Goal: Task Accomplishment & Management: Use online tool/utility

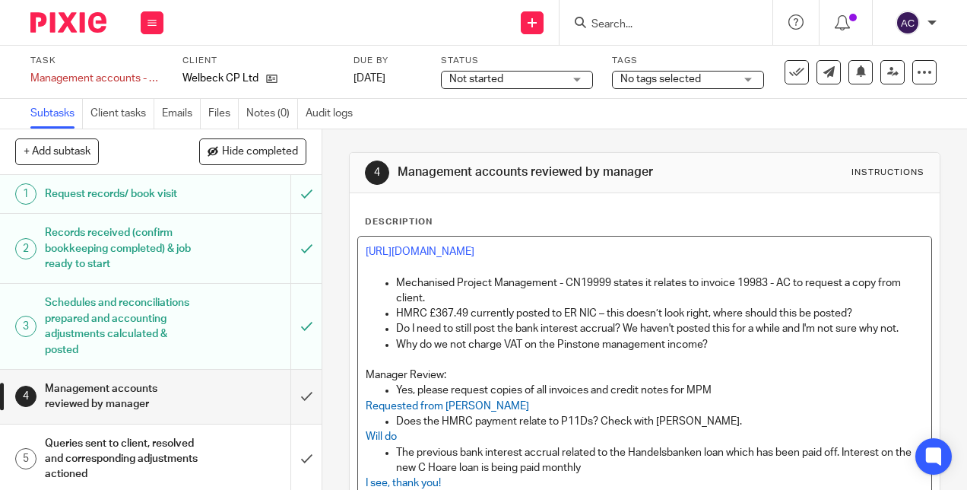
scroll to position [479, 0]
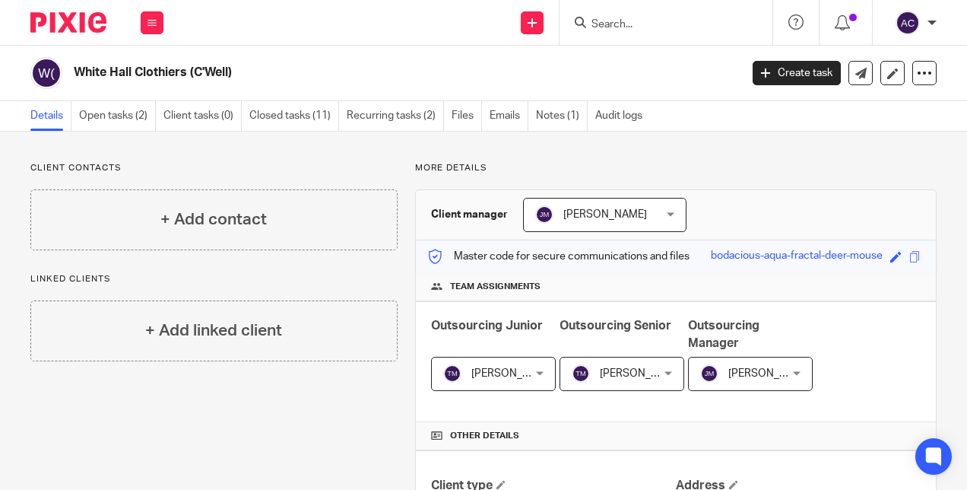
click at [613, 26] on input "Search" at bounding box center [658, 25] width 137 height 14
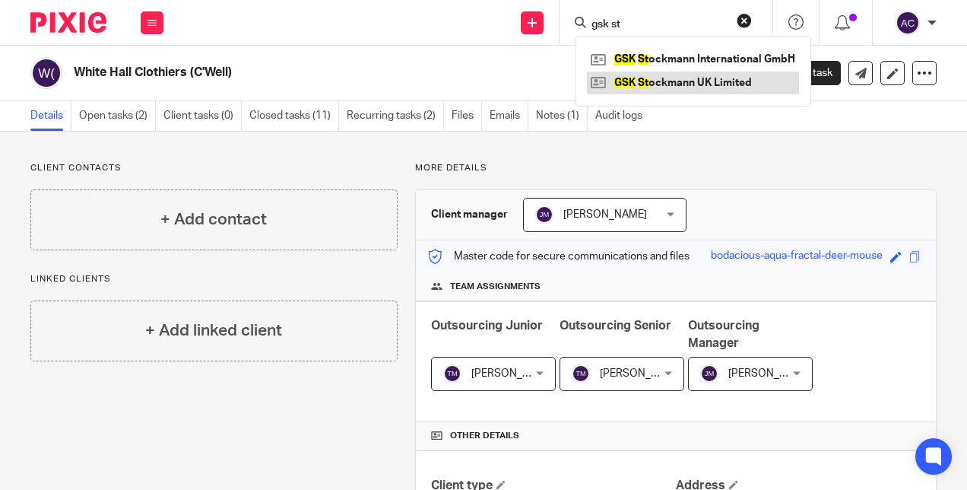
type input "gsk st"
click at [671, 89] on link at bounding box center [693, 82] width 212 height 23
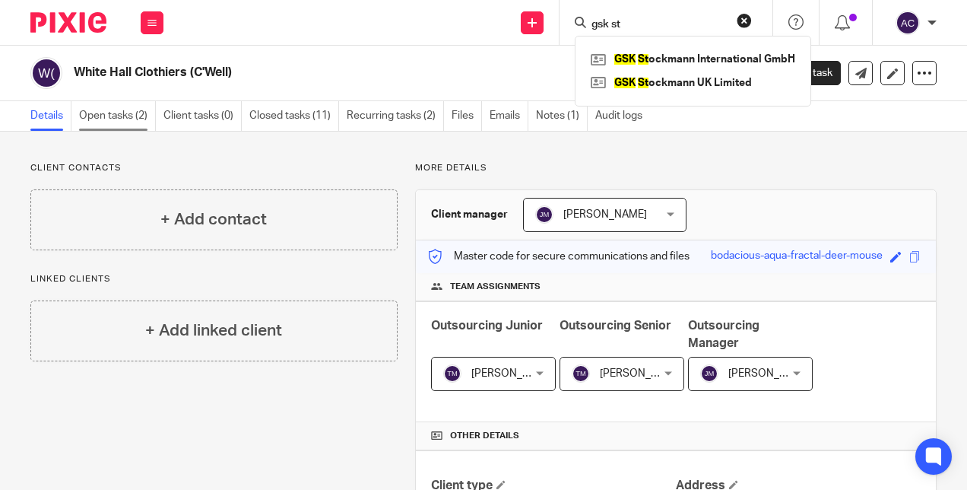
click at [119, 125] on link "Open tasks (2)" at bounding box center [117, 116] width 77 height 30
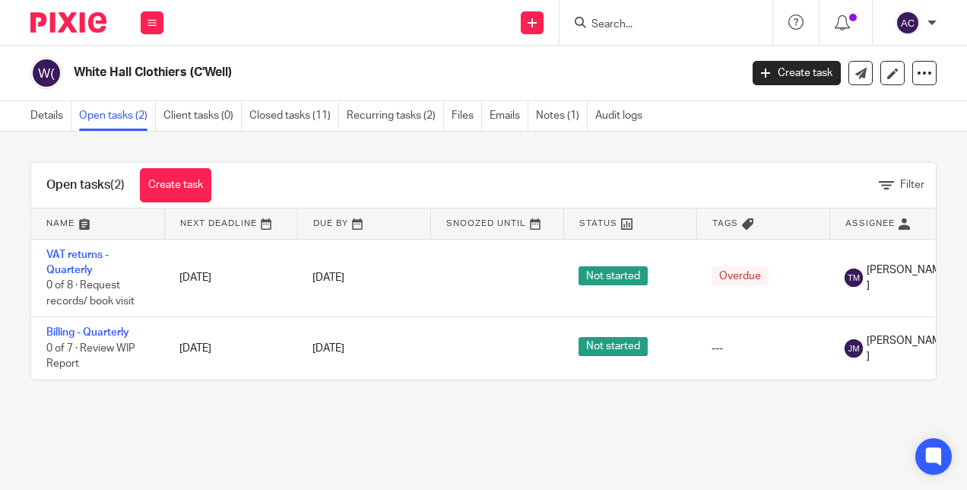
click at [602, 27] on input "Search" at bounding box center [658, 25] width 137 height 14
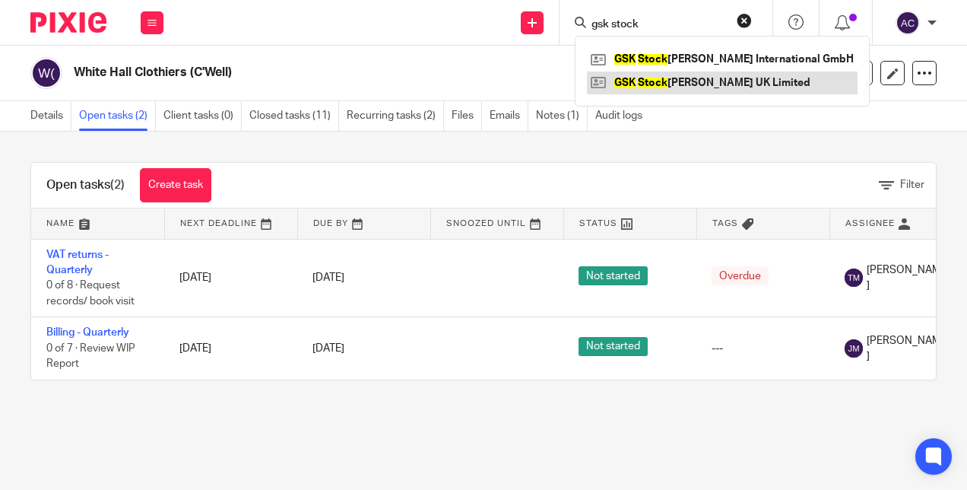
type input "gsk stock"
click at [685, 82] on link at bounding box center [722, 82] width 271 height 23
click at [653, 82] on link at bounding box center [722, 82] width 271 height 23
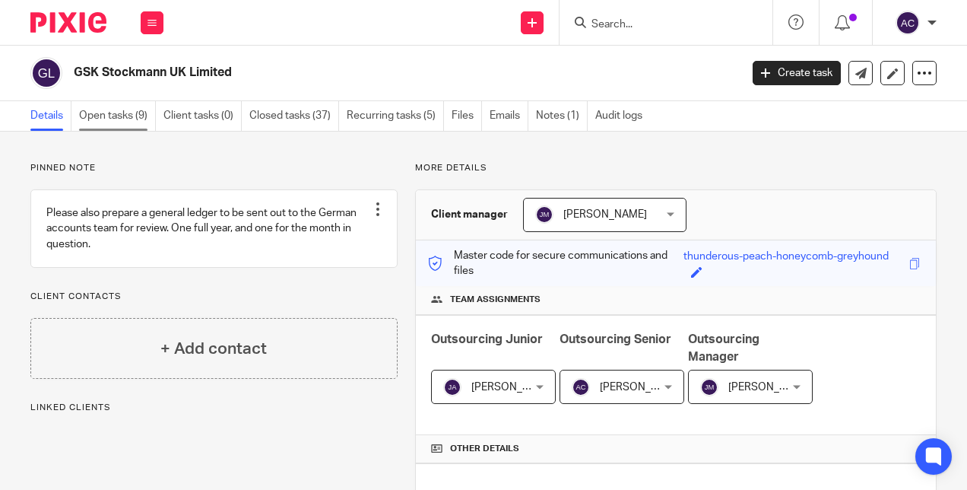
click at [118, 119] on link "Open tasks (9)" at bounding box center [117, 116] width 77 height 30
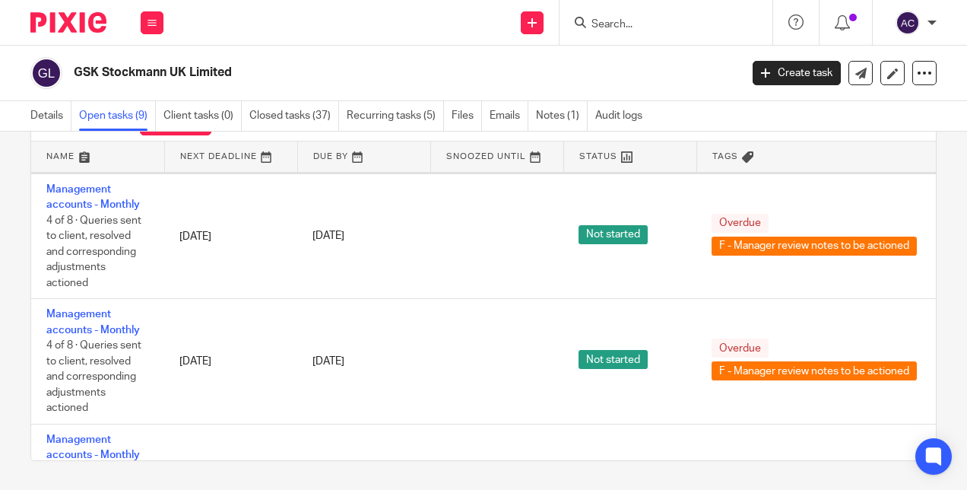
scroll to position [216, 0]
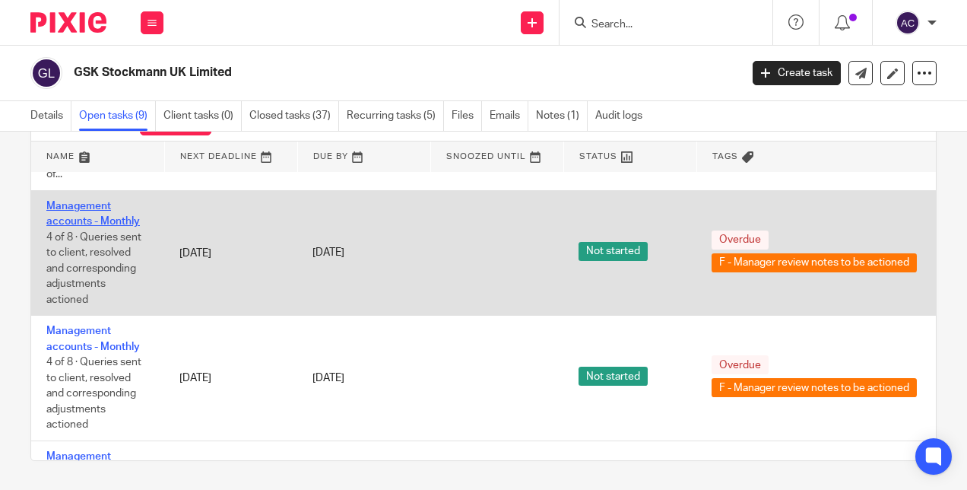
click at [68, 205] on link "Management accounts - Monthly" at bounding box center [93, 214] width 94 height 26
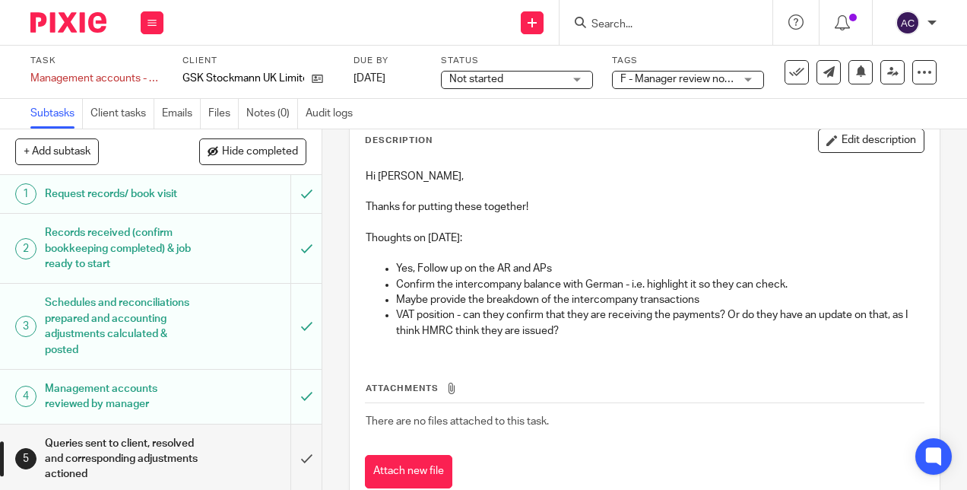
scroll to position [97, 0]
